Goal: Task Accomplishment & Management: Use online tool/utility

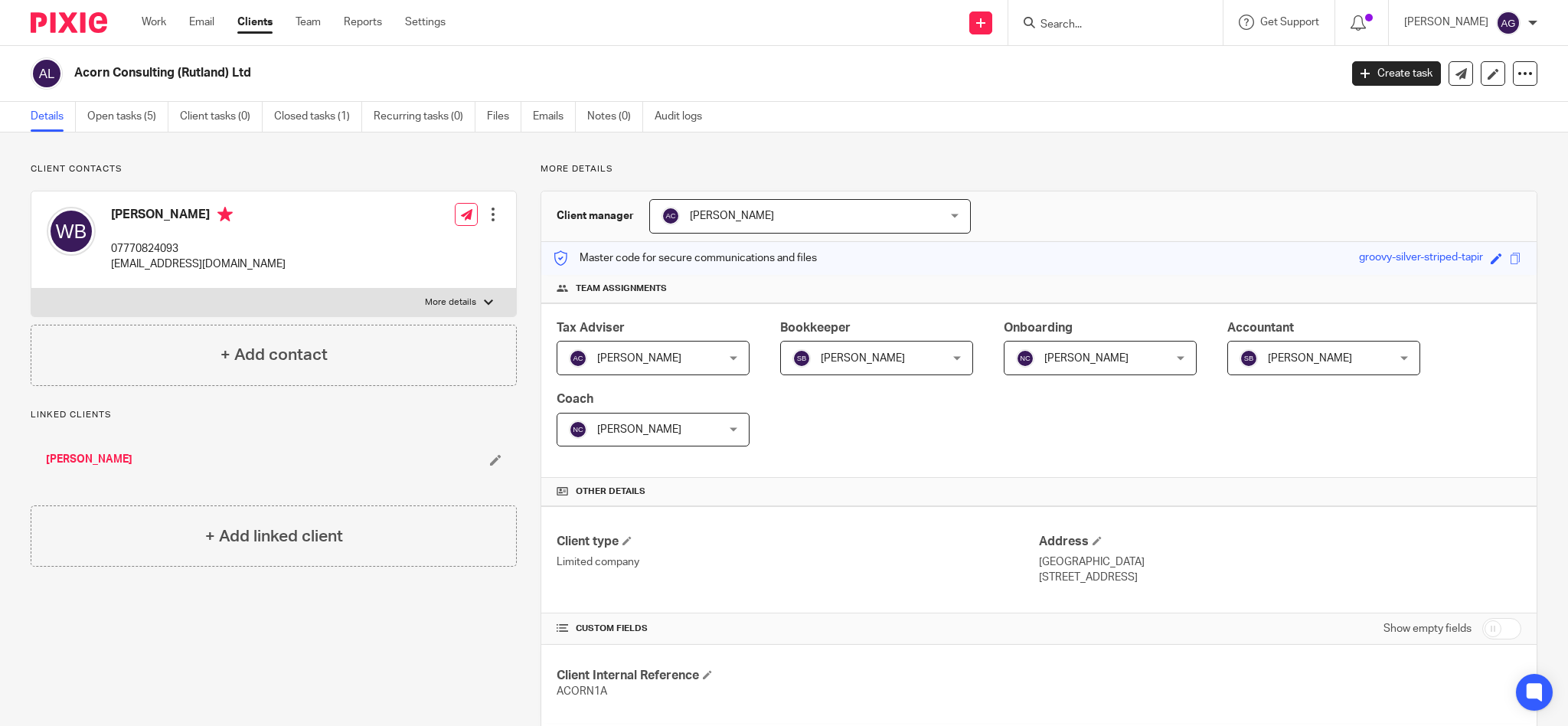
click at [1109, 32] on div at bounding box center [1115, 22] width 214 height 45
click at [1125, 19] on input "Search" at bounding box center [1107, 25] width 138 height 14
type input "sb"
click at [1132, 61] on link at bounding box center [1130, 59] width 190 height 23
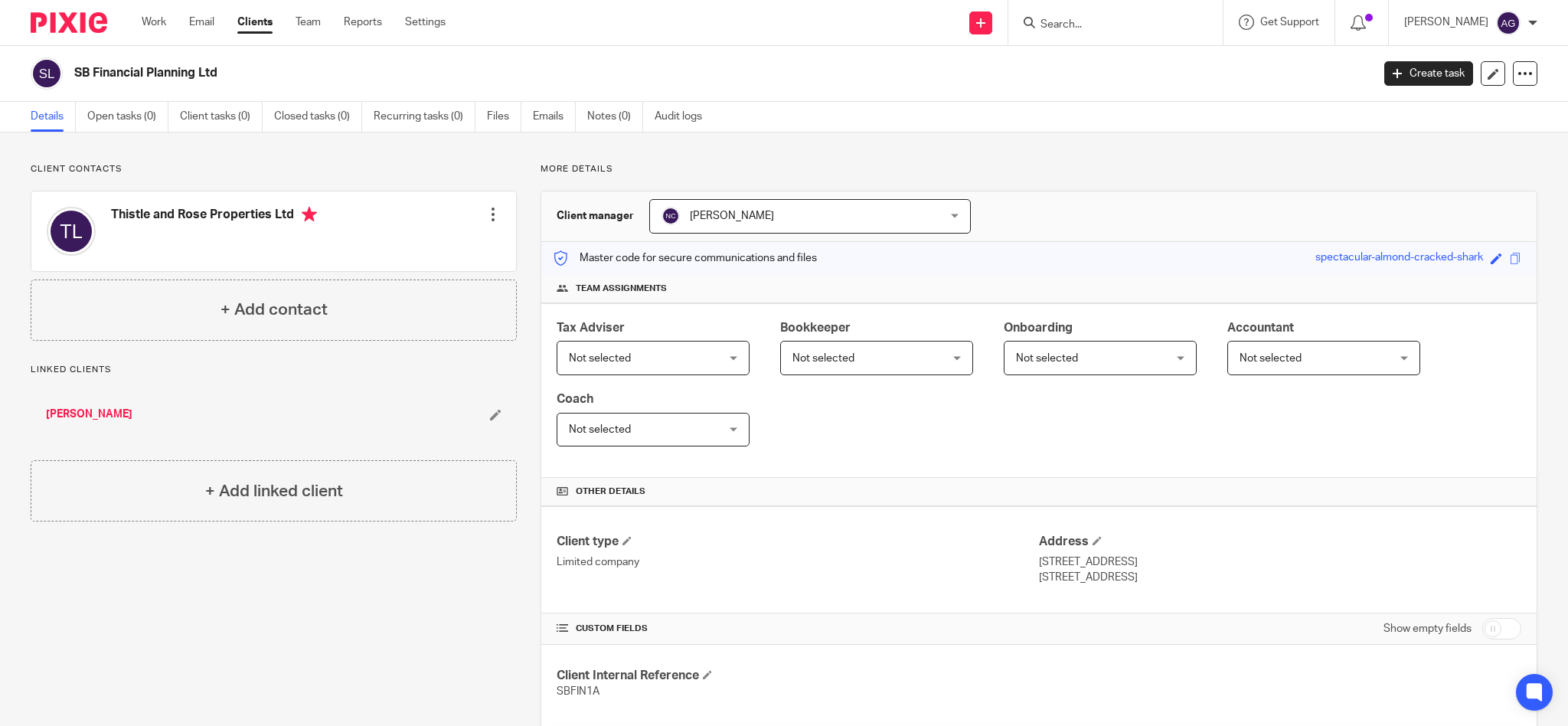
click at [1130, 6] on div at bounding box center [1115, 22] width 214 height 45
click at [1129, 19] on input "Search" at bounding box center [1107, 25] width 138 height 14
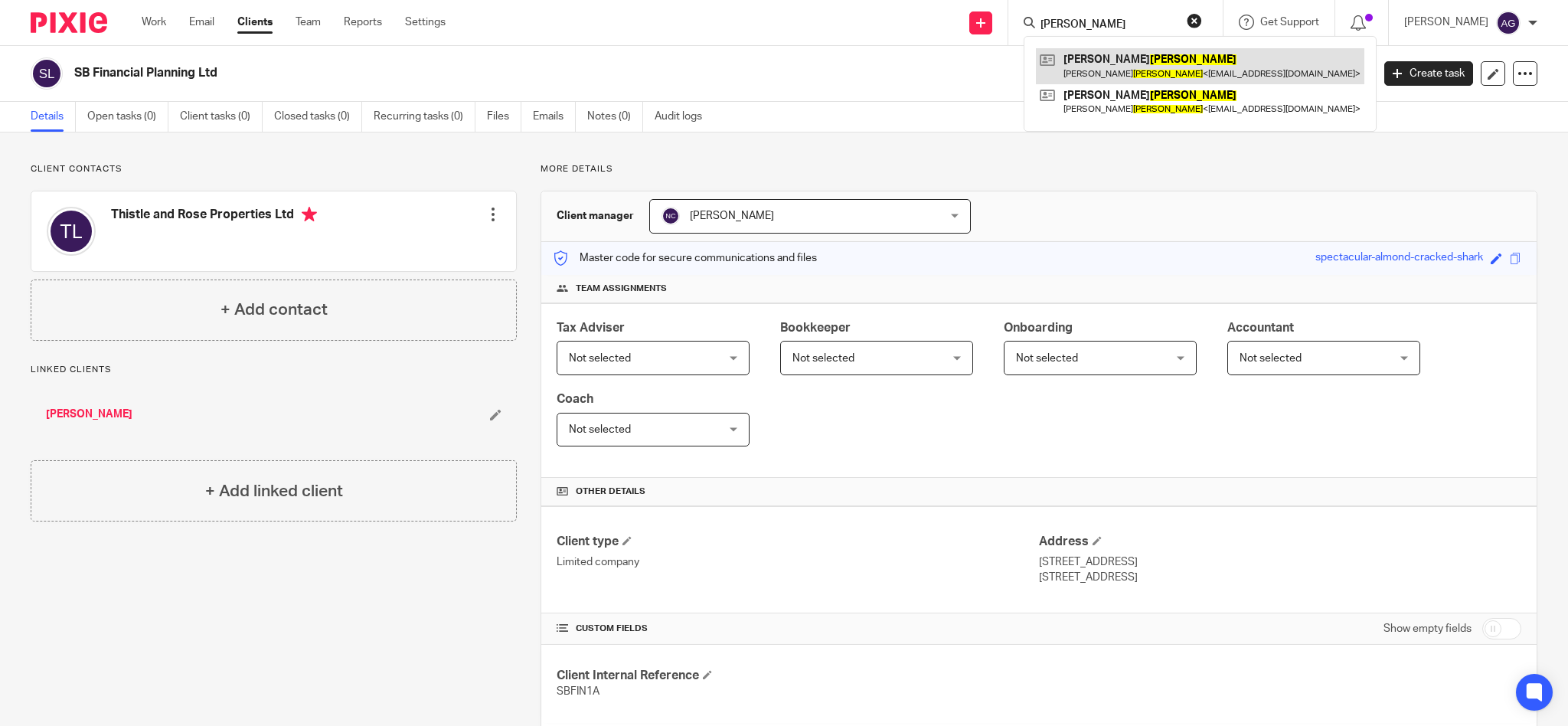
type input "greer"
click at [1130, 57] on link at bounding box center [1200, 66] width 328 height 35
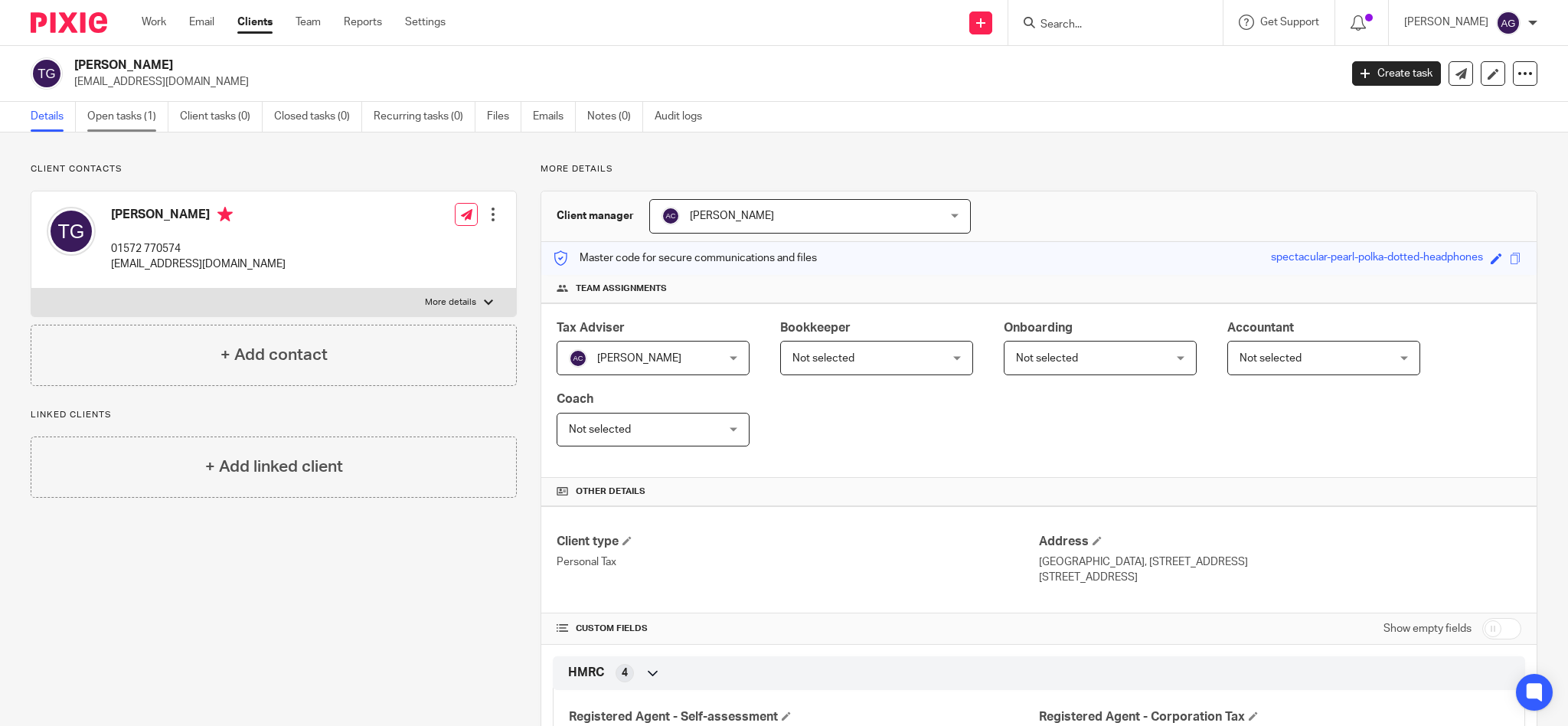
click at [131, 119] on link "Open tasks (1)" at bounding box center [128, 117] width 82 height 30
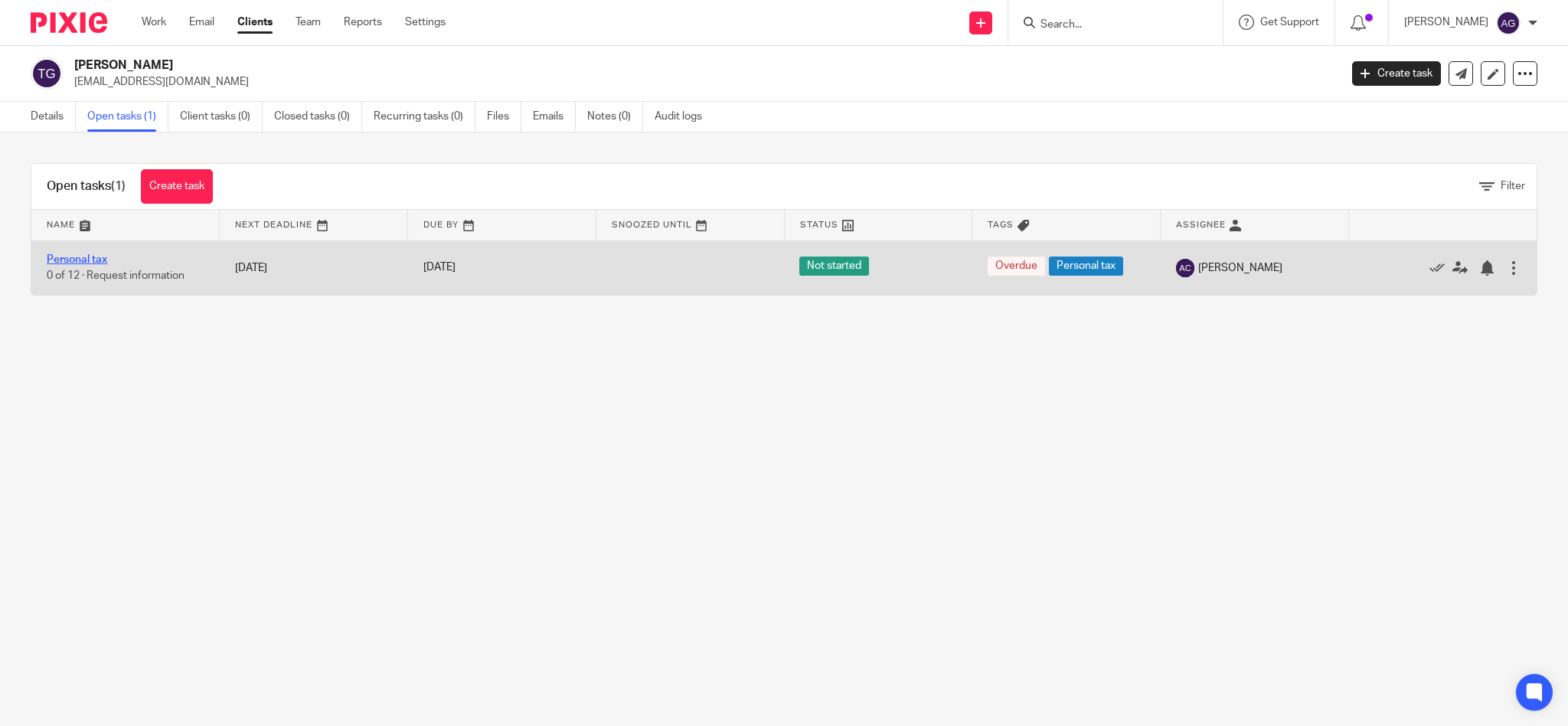
click at [69, 259] on link "Personal tax" at bounding box center [76, 260] width 60 height 11
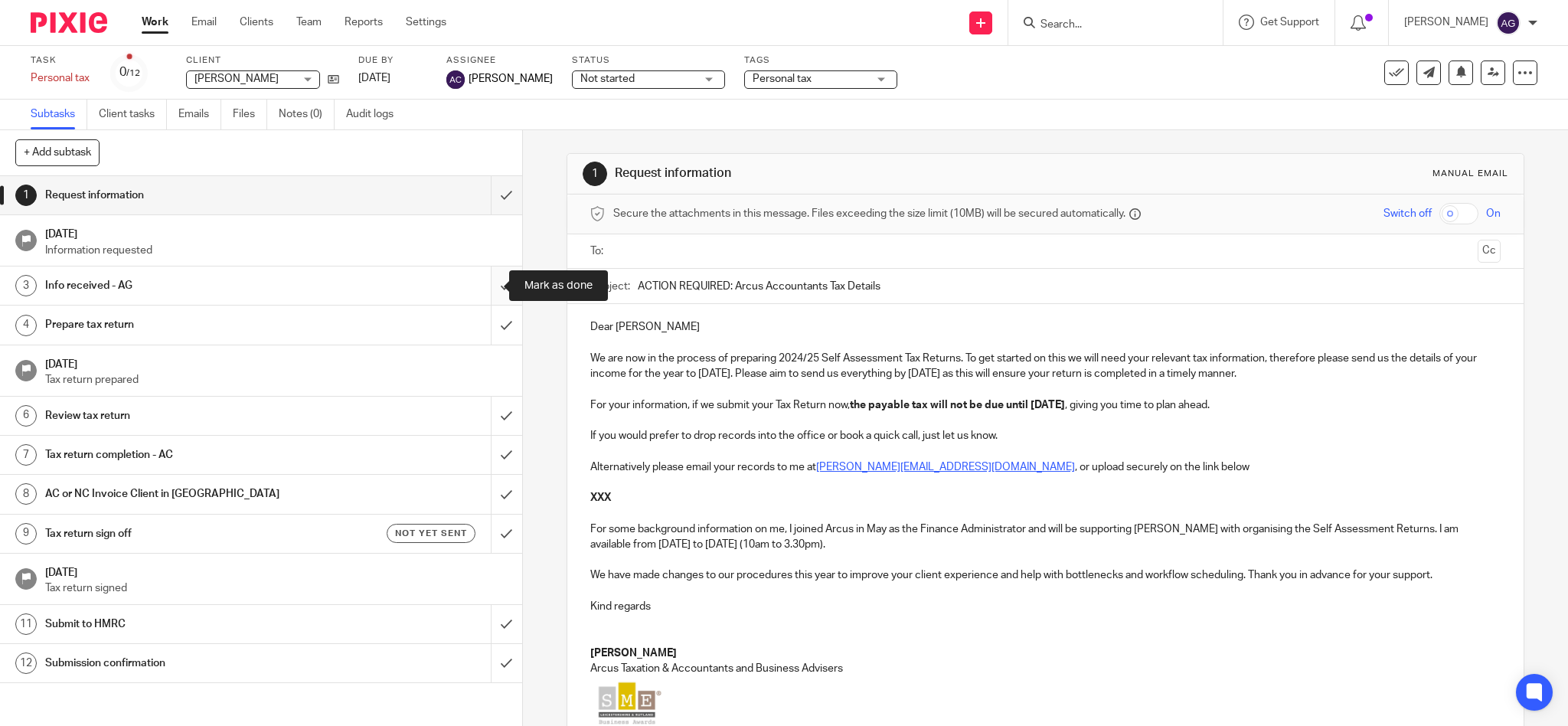
click at [487, 287] on input "submit" at bounding box center [261, 285] width 522 height 38
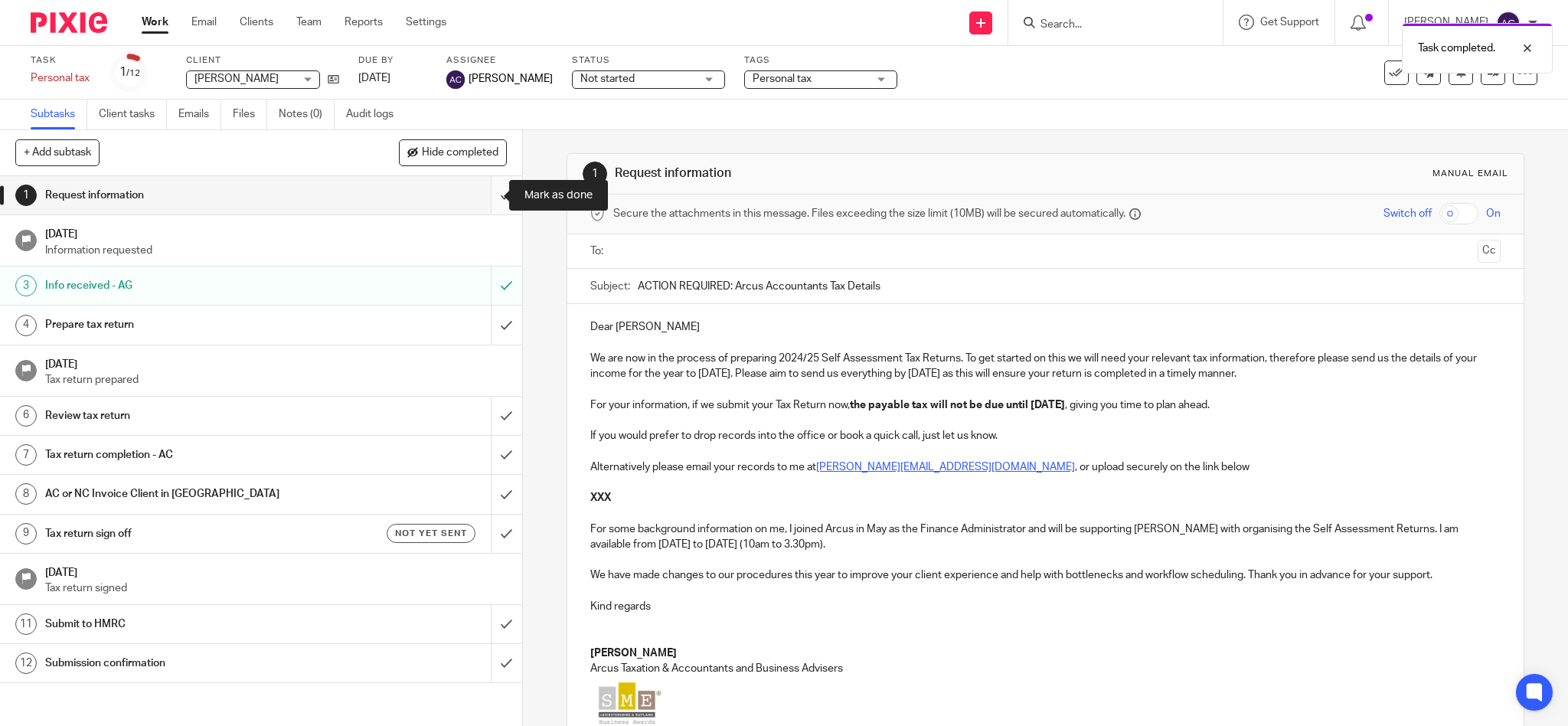
click at [489, 200] on input "submit" at bounding box center [261, 195] width 522 height 38
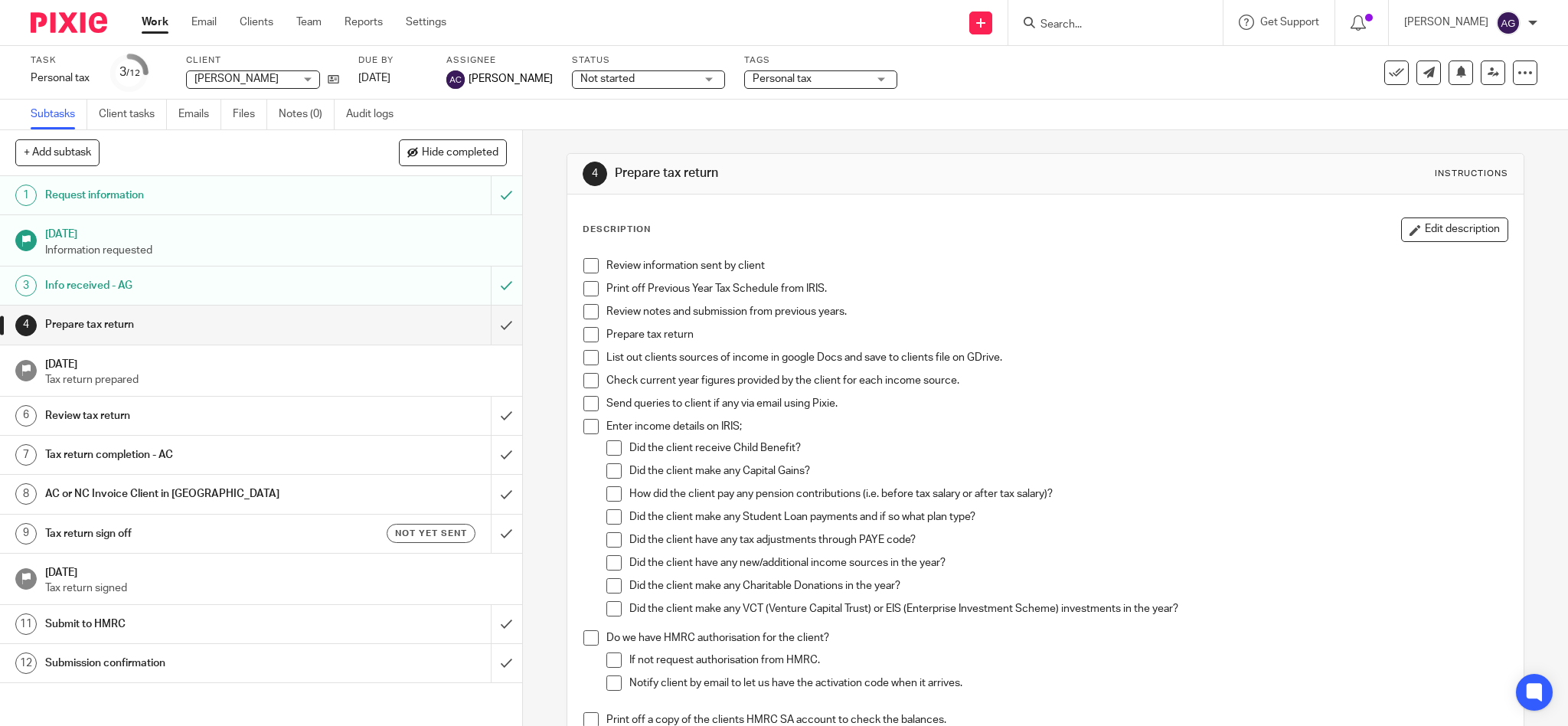
click at [1089, 13] on form at bounding box center [1120, 22] width 163 height 19
click at [1084, 23] on input "Search" at bounding box center [1107, 25] width 138 height 14
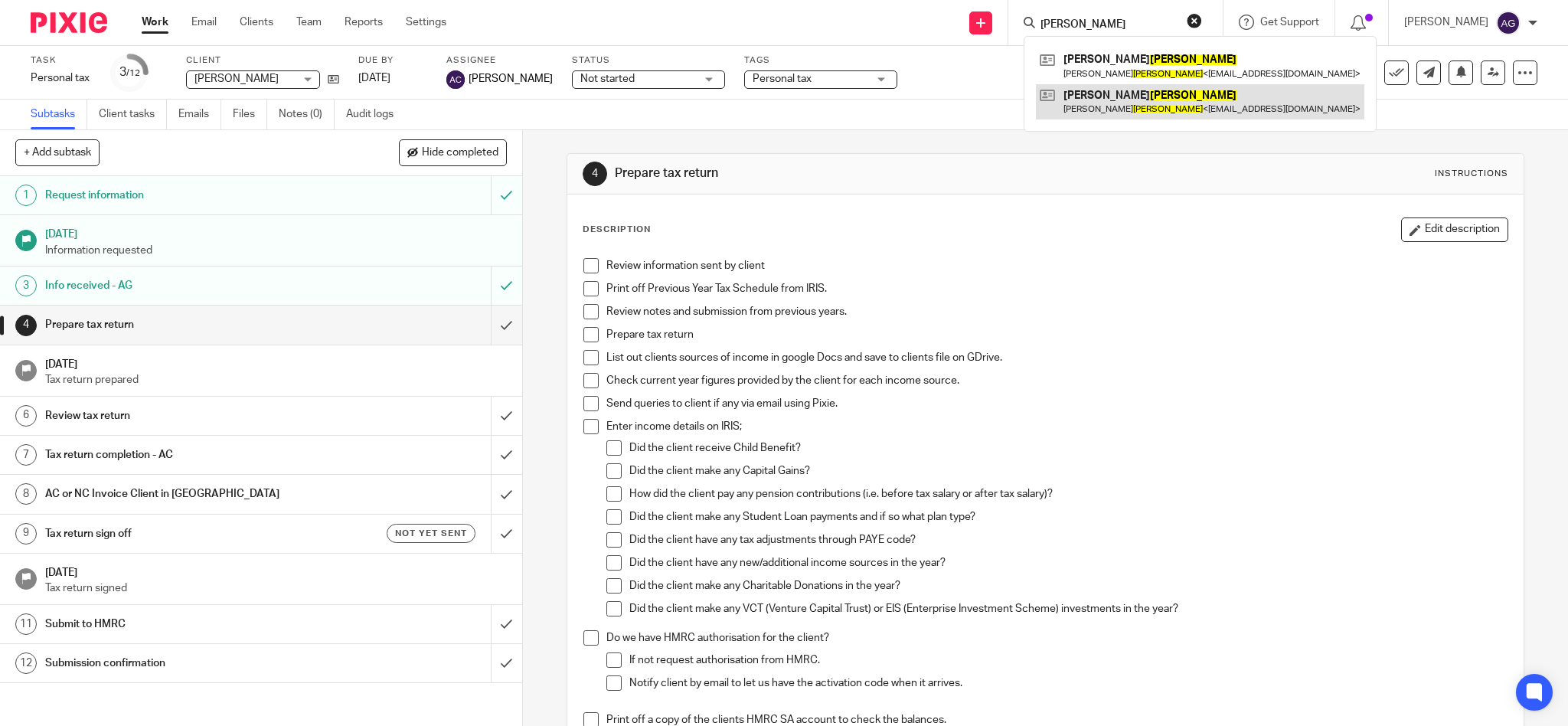
type input "greer"
click at [1135, 107] on link at bounding box center [1200, 102] width 328 height 35
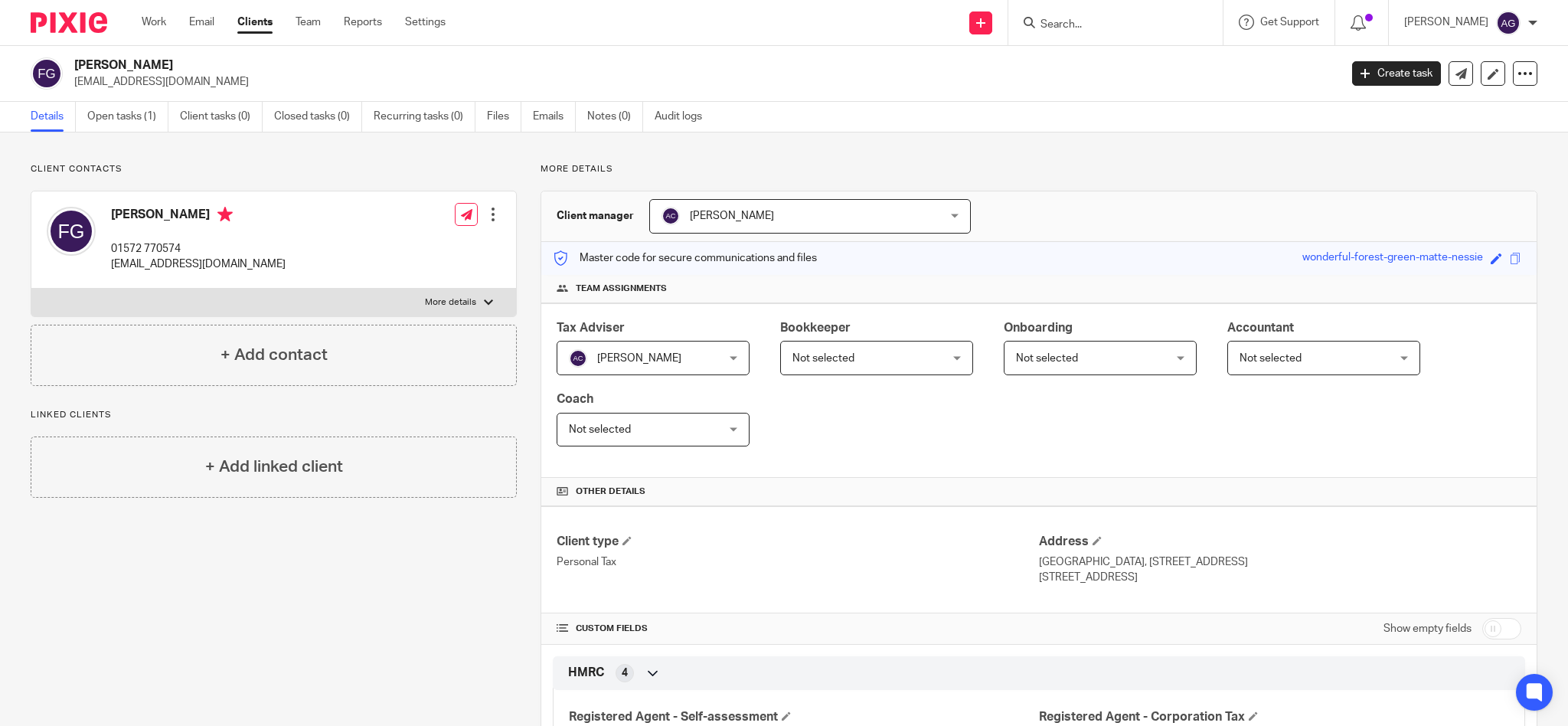
click at [1166, 16] on form at bounding box center [1120, 22] width 163 height 19
click at [1146, 31] on input "Search" at bounding box center [1107, 25] width 138 height 14
type input "howsam"
click at [122, 117] on link "Open tasks (1)" at bounding box center [128, 117] width 82 height 30
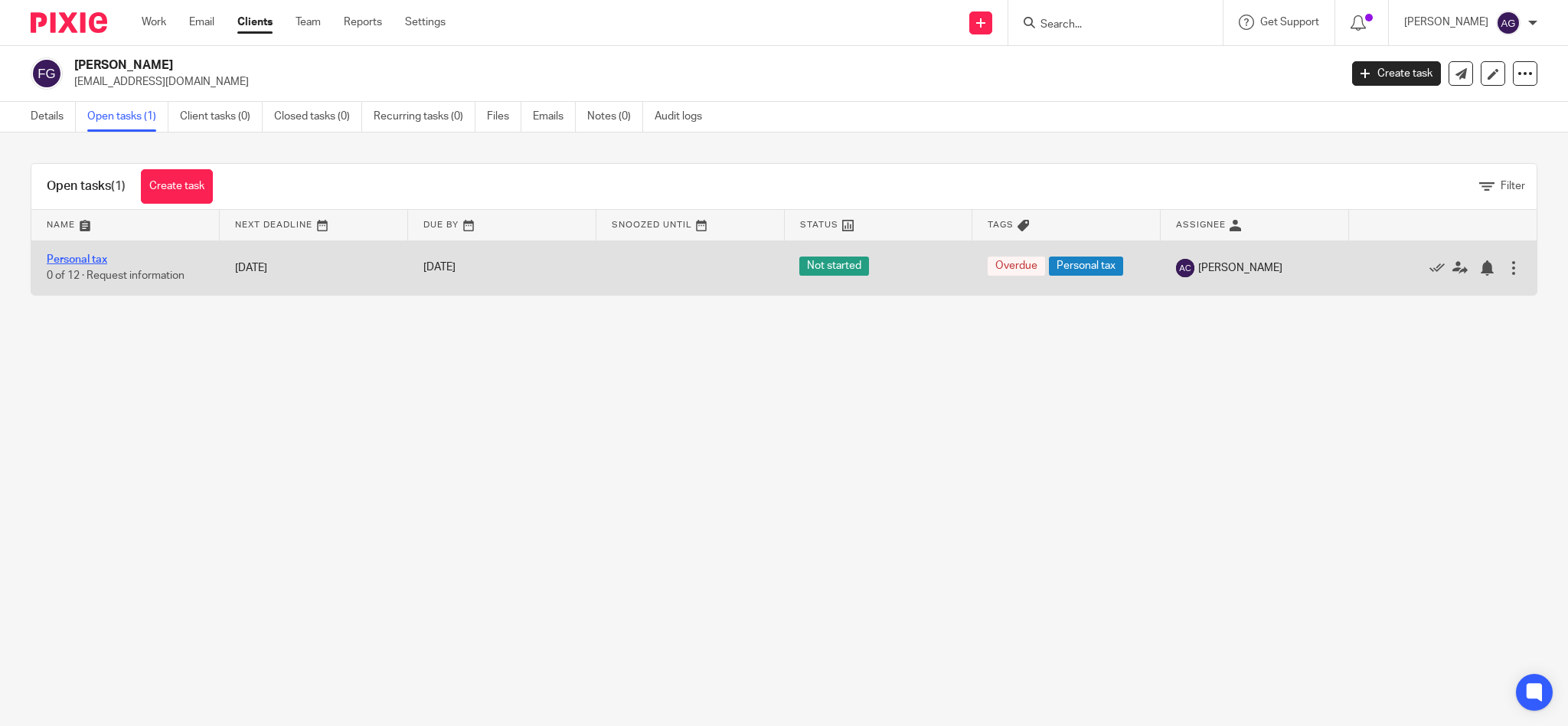
click at [71, 258] on link "Personal tax" at bounding box center [76, 260] width 60 height 11
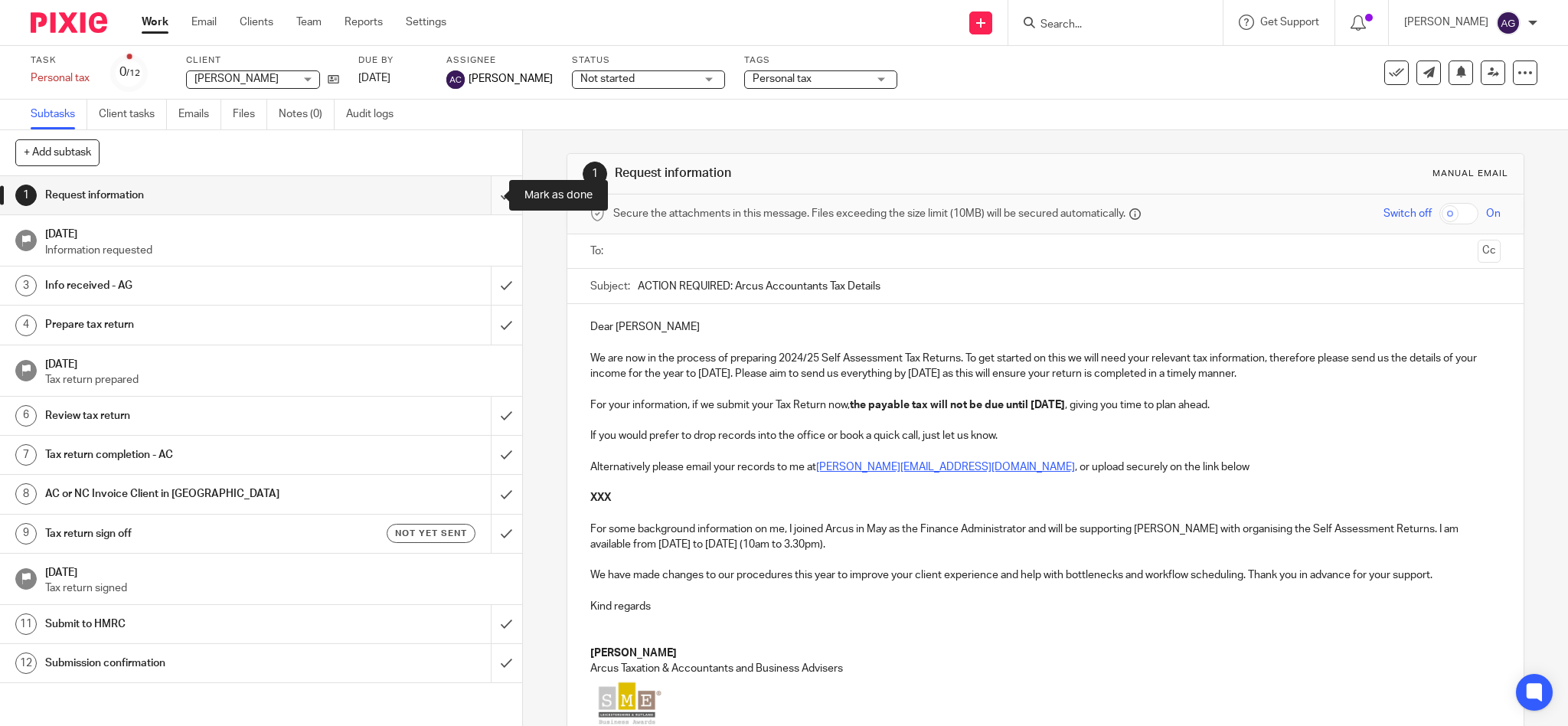
click at [488, 196] on input "submit" at bounding box center [261, 195] width 522 height 38
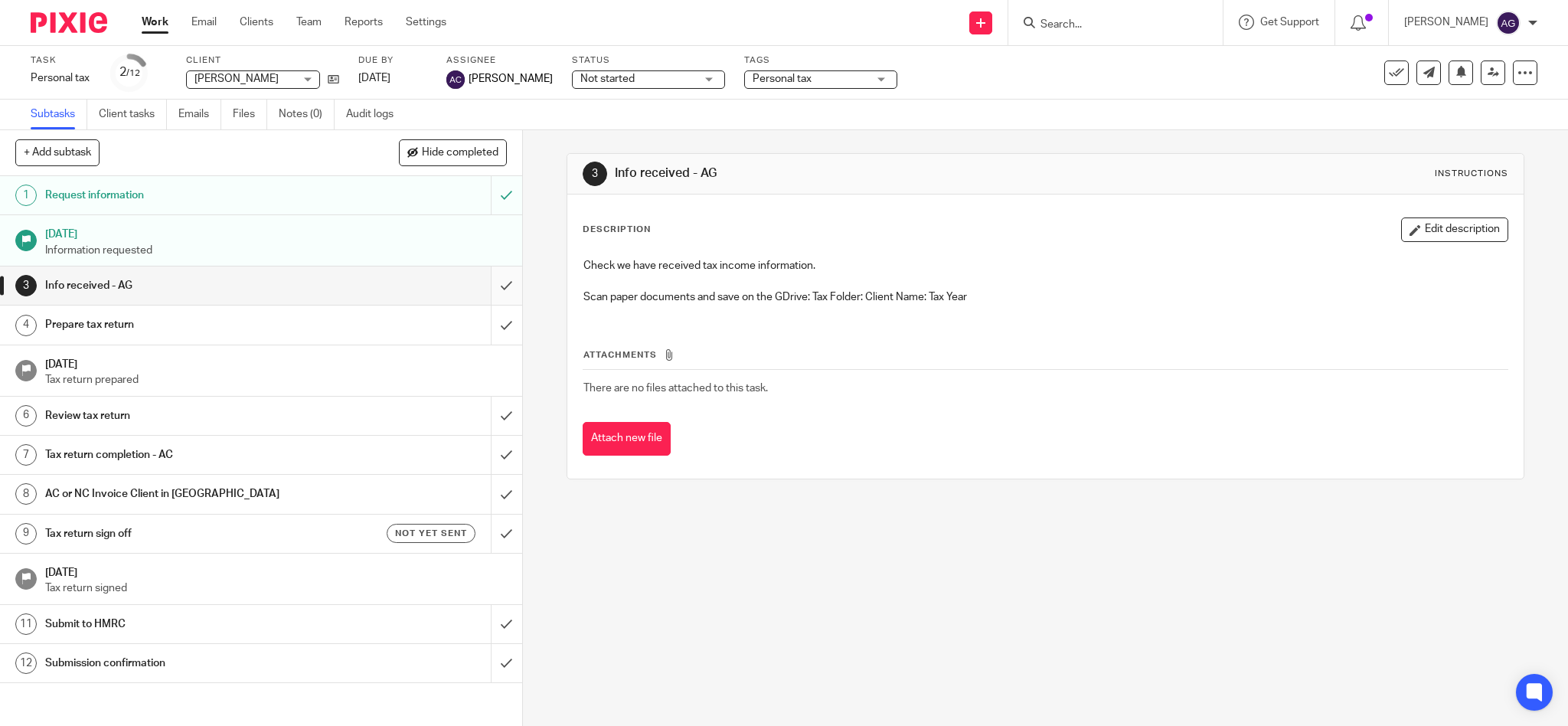
click at [483, 287] on input "submit" at bounding box center [261, 285] width 522 height 38
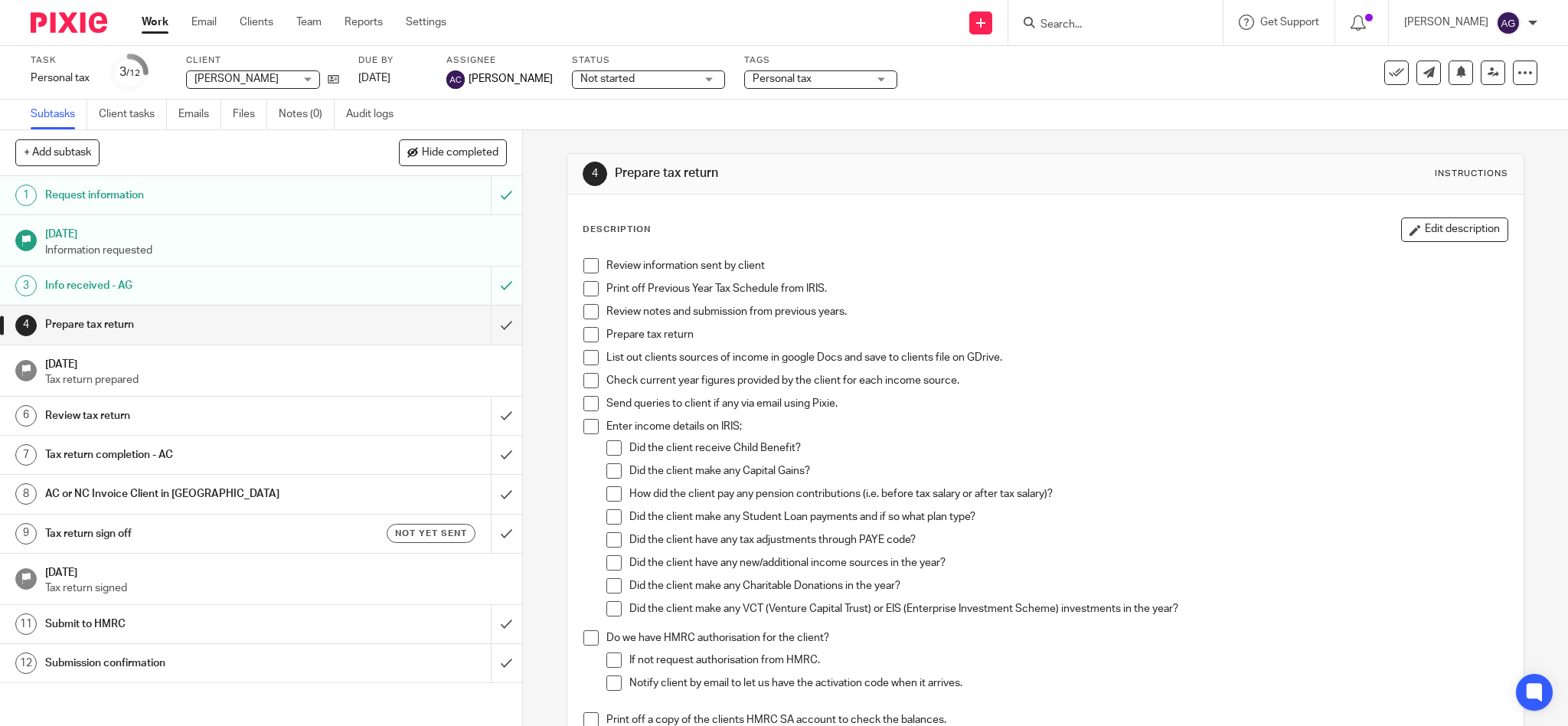
click at [1144, 20] on input "Search" at bounding box center [1107, 25] width 138 height 14
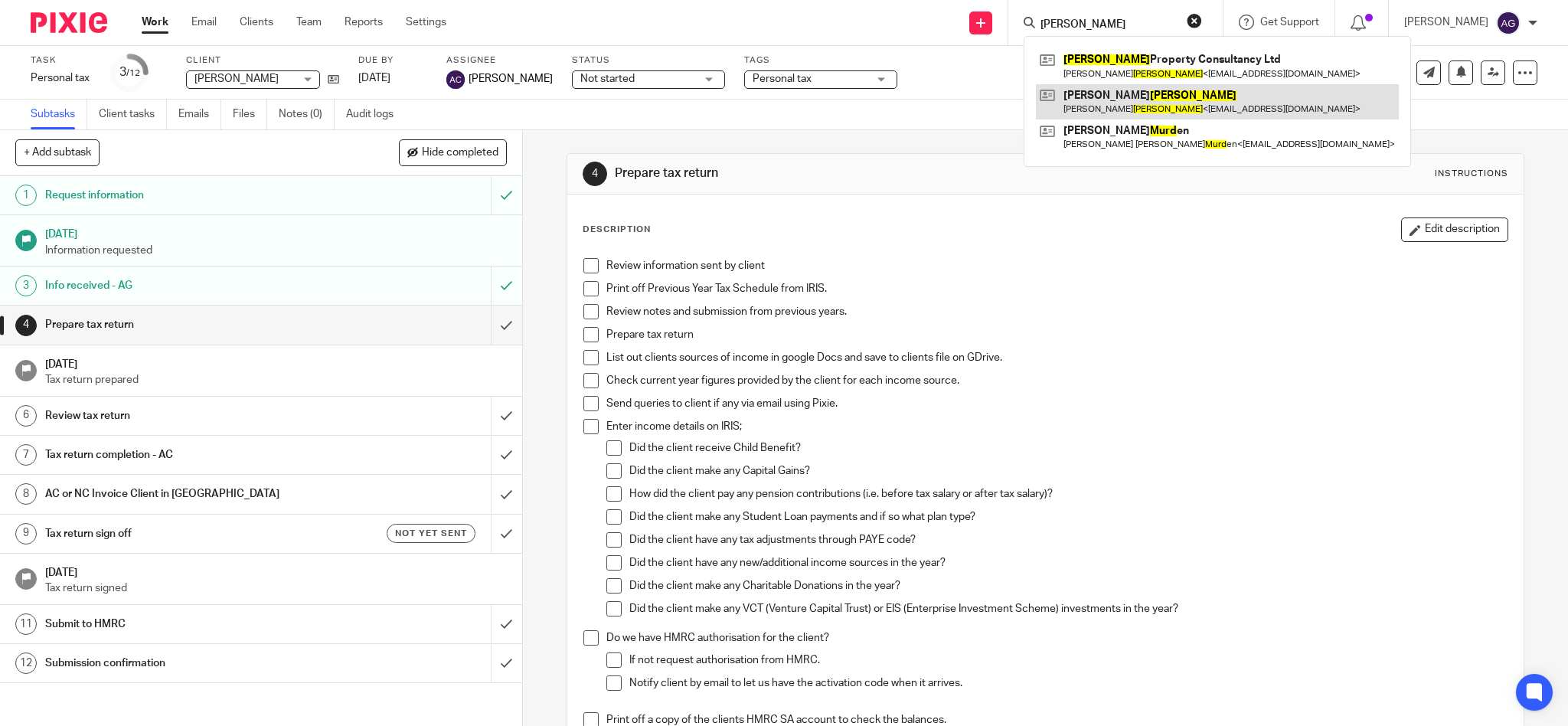
type input "mudd"
click at [1155, 103] on link at bounding box center [1217, 102] width 363 height 35
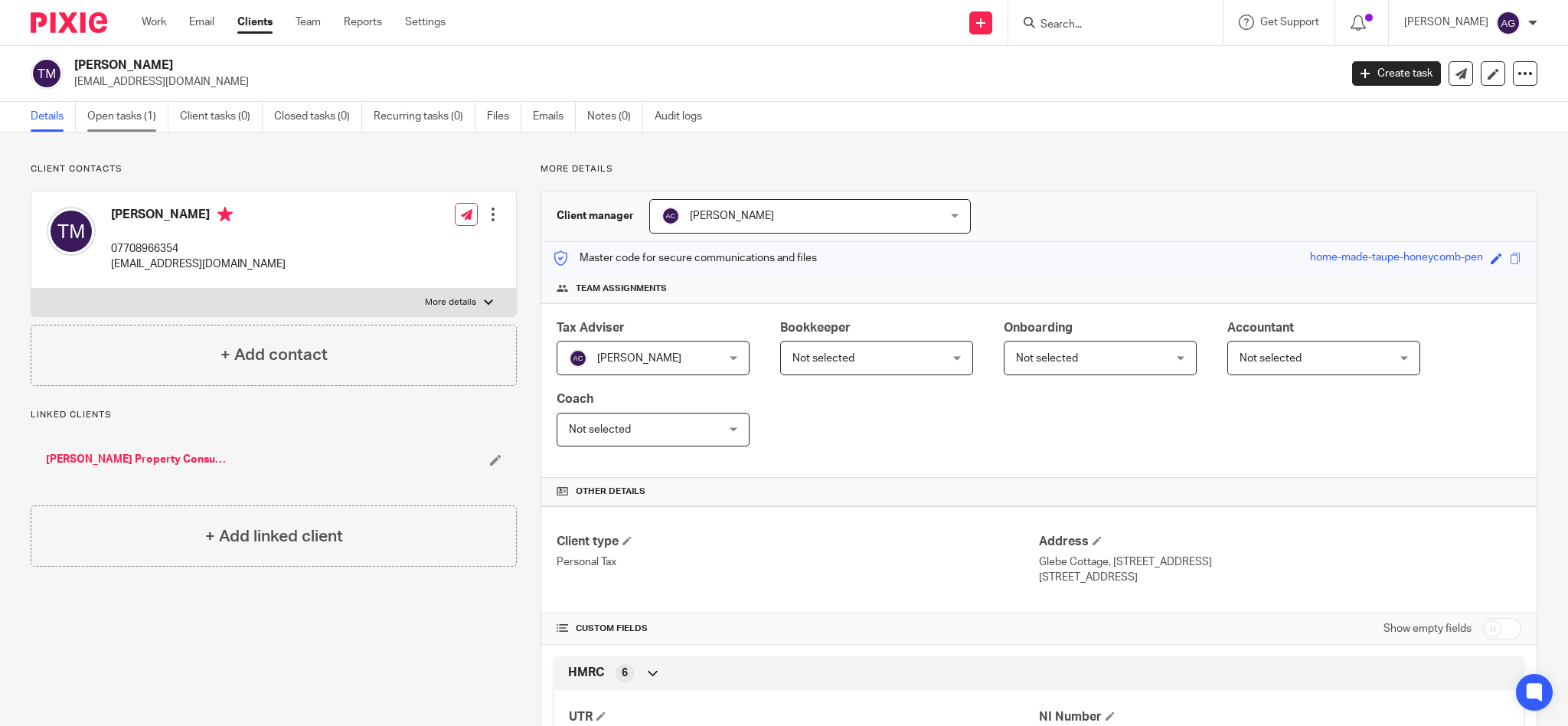
click at [128, 117] on link "Open tasks (1)" at bounding box center [128, 117] width 82 height 30
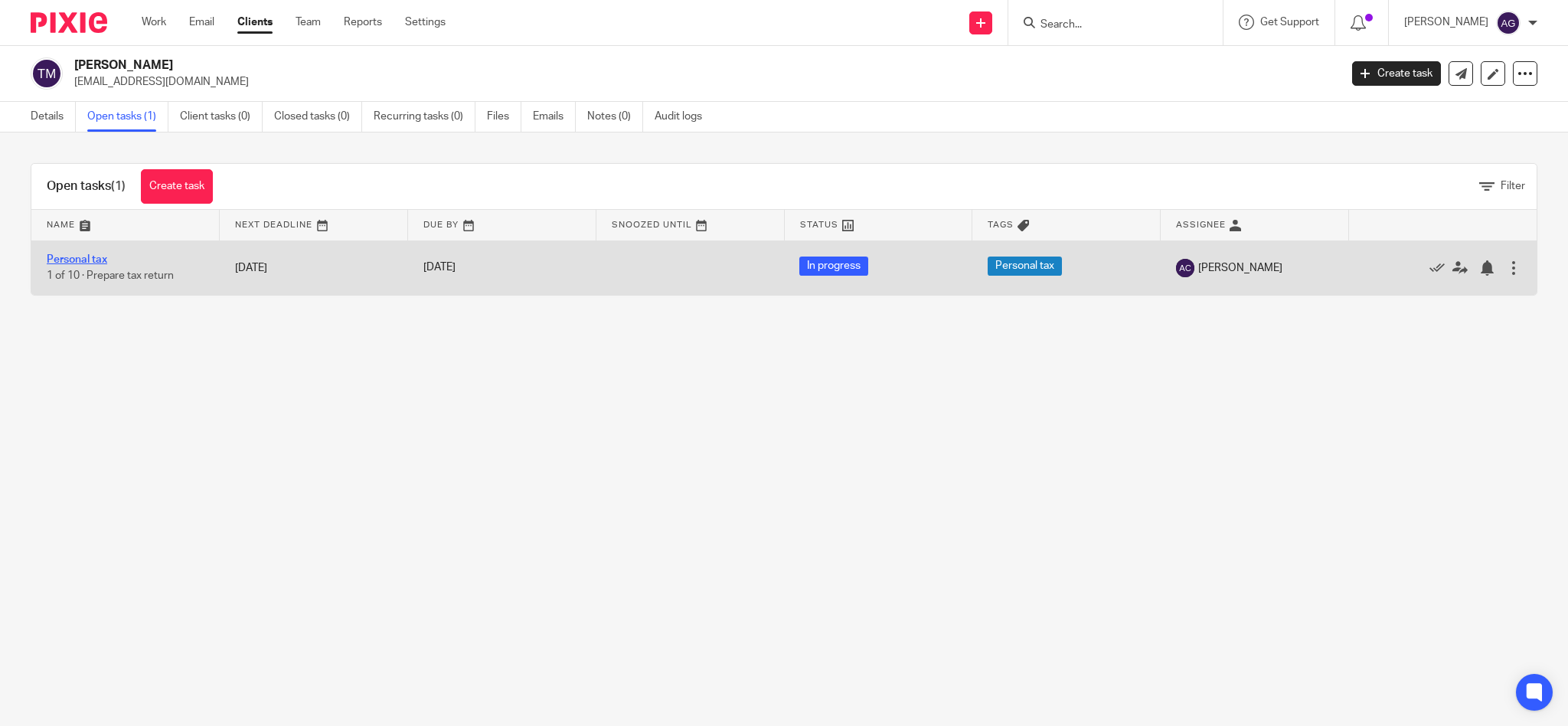
click at [86, 257] on link "Personal tax" at bounding box center [76, 260] width 60 height 11
